Goal: Task Accomplishment & Management: Complete application form

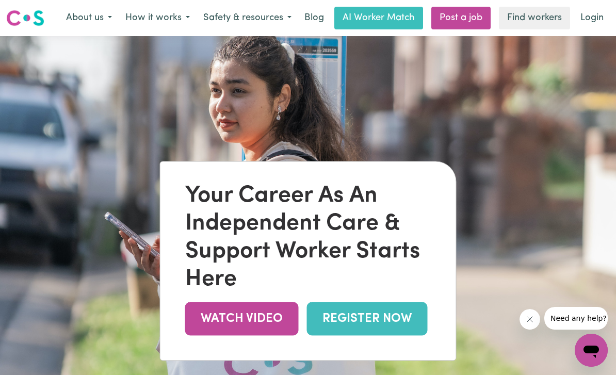
click at [364, 334] on link "REGISTER NOW" at bounding box center [367, 319] width 121 height 34
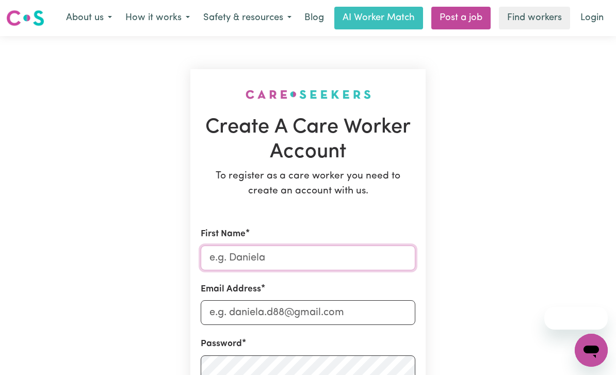
click at [301, 257] on input "First Name" at bounding box center [308, 257] width 215 height 25
type input "Mansi"
click at [308, 305] on input "Email Address" at bounding box center [308, 312] width 215 height 25
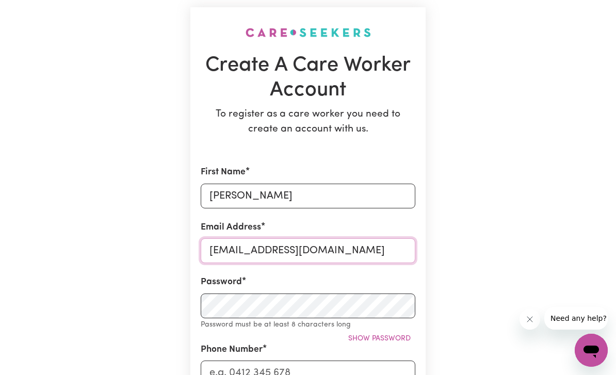
type input "rk7284553@gmail.com"
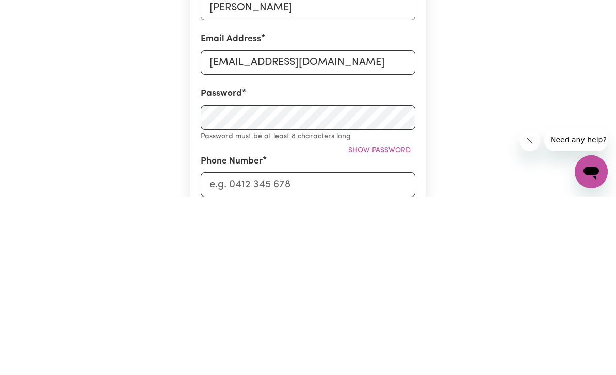
scroll to position [251, 0]
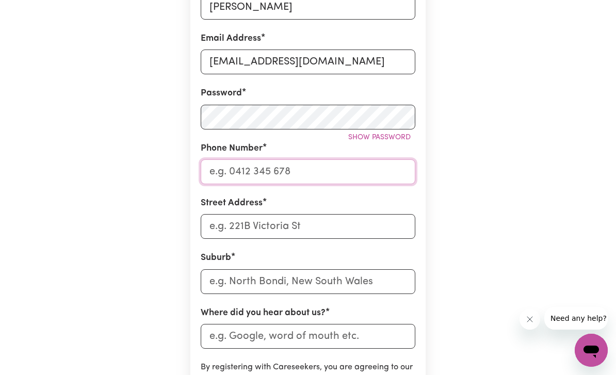
click at [317, 172] on input "Phone Number" at bounding box center [308, 171] width 215 height 25
type input "mAnsi@143021"
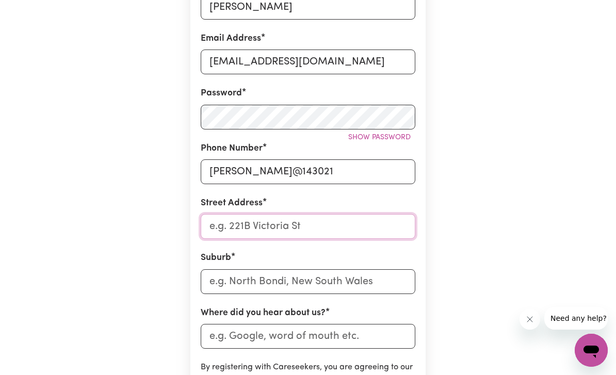
click at [313, 223] on input "Street Address" at bounding box center [308, 226] width 215 height 25
type input "1/6 Clement Street"
click at [308, 280] on input "text" at bounding box center [308, 281] width 215 height 25
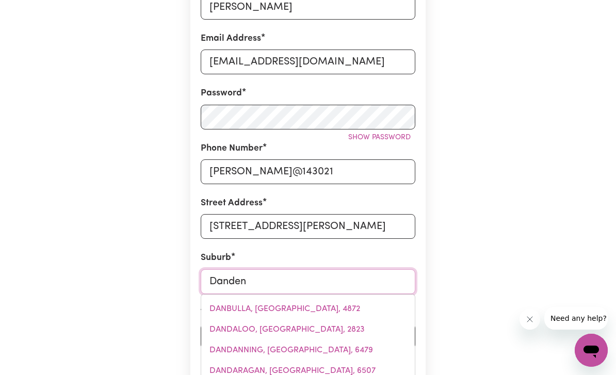
type input "Dandeno"
type input "DandenoNG, Victoria, 3175"
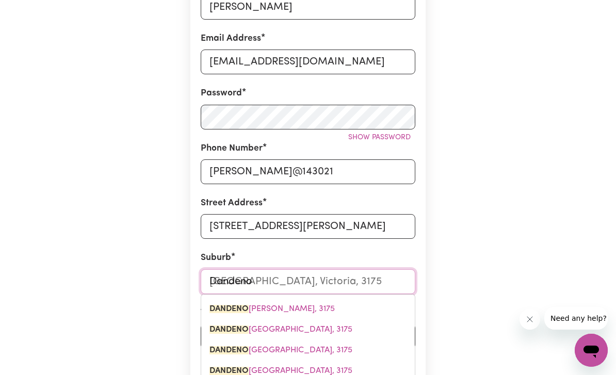
type input "Dandenon"
type input "DandenonG, Victoria, 3175"
type input "Dandenong"
type input "Dandenong, Victoria, 3175"
click at [287, 307] on span "DANDENONG , Victoria, 3175" at bounding box center [261, 309] width 104 height 8
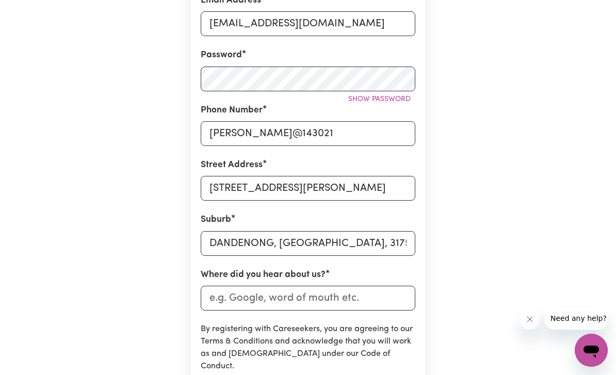
scroll to position [292, 0]
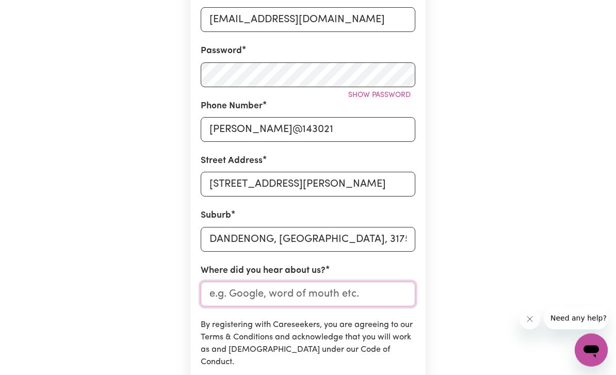
click at [302, 291] on input "Where did you hear about us?" at bounding box center [308, 294] width 215 height 25
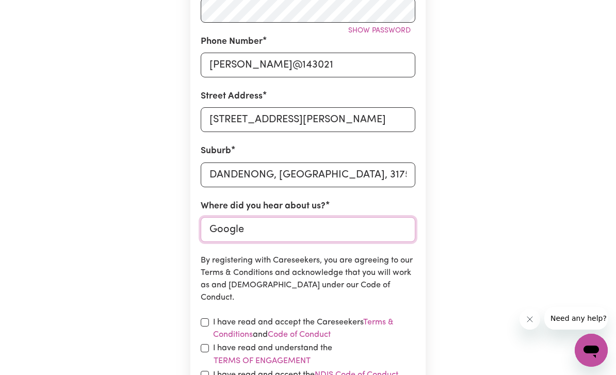
type input "Google"
click at [206, 322] on input "checkbox" at bounding box center [205, 322] width 8 height 8
checkbox input "true"
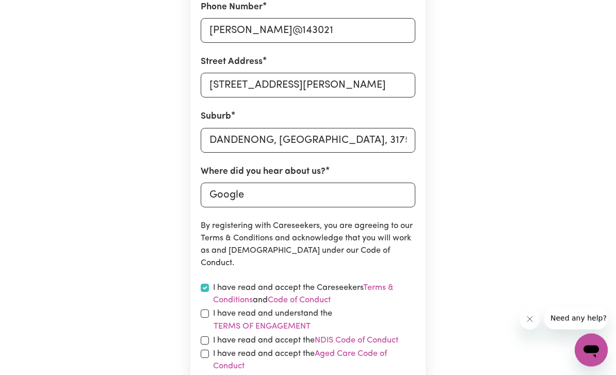
click at [209, 308] on div "I have read and understand the Terms of Engagement" at bounding box center [308, 321] width 215 height 26
click at [205, 337] on input "checkbox" at bounding box center [205, 341] width 8 height 8
checkbox input "true"
click at [208, 350] on input "checkbox" at bounding box center [205, 354] width 8 height 8
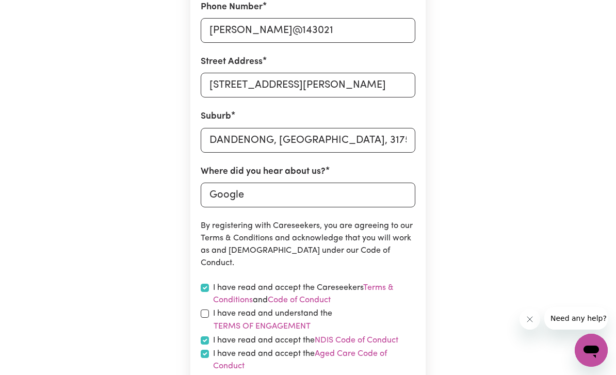
checkbox input "true"
click at [208, 309] on input "checkbox" at bounding box center [205, 313] width 8 height 8
checkbox input "true"
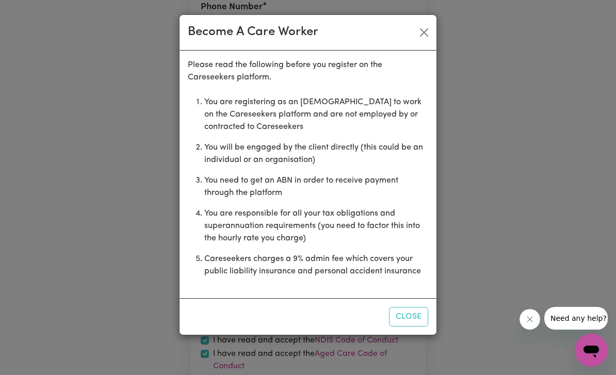
click at [407, 316] on button "Close" at bounding box center [408, 317] width 39 height 20
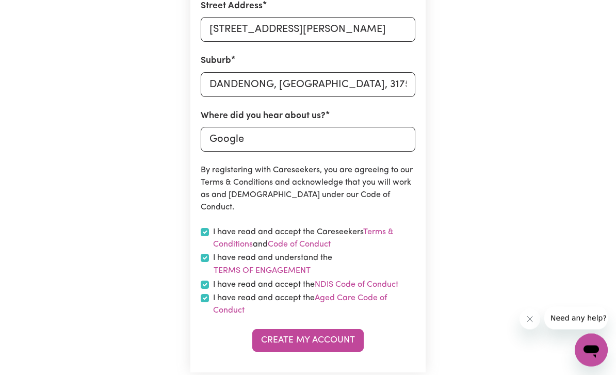
scroll to position [448, 0]
click at [327, 335] on button "Create My Account" at bounding box center [307, 340] width 111 height 23
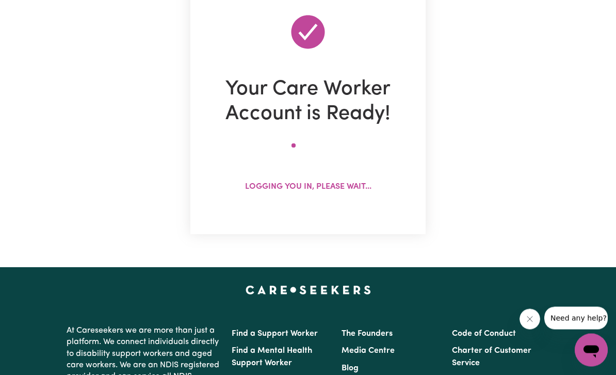
scroll to position [0, 0]
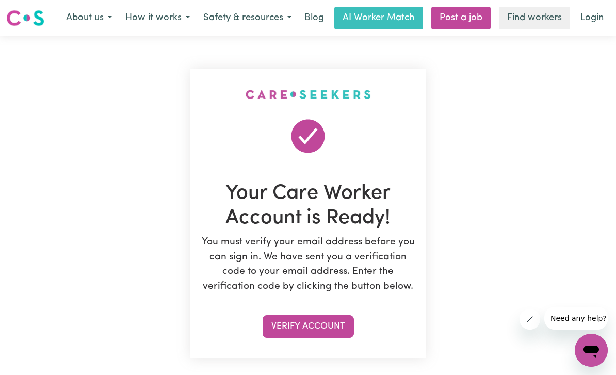
click at [322, 324] on button "Verify Account" at bounding box center [307, 326] width 91 height 23
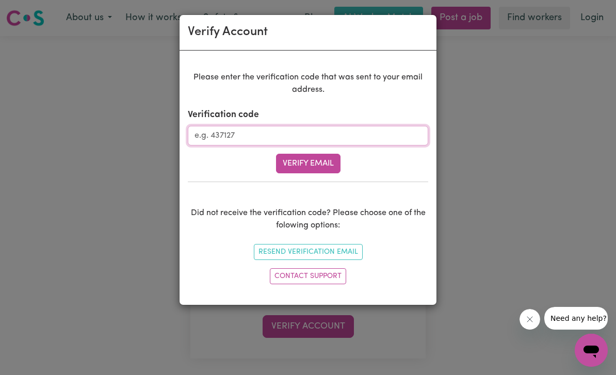
click at [318, 126] on input "Verification code" at bounding box center [308, 136] width 240 height 20
click at [240, 134] on input "Verification code" at bounding box center [308, 136] width 240 height 20
paste input "122160"
type input "122160"
click at [315, 165] on button "Verify Email" at bounding box center [308, 164] width 64 height 20
